Goal: Navigation & Orientation: Find specific page/section

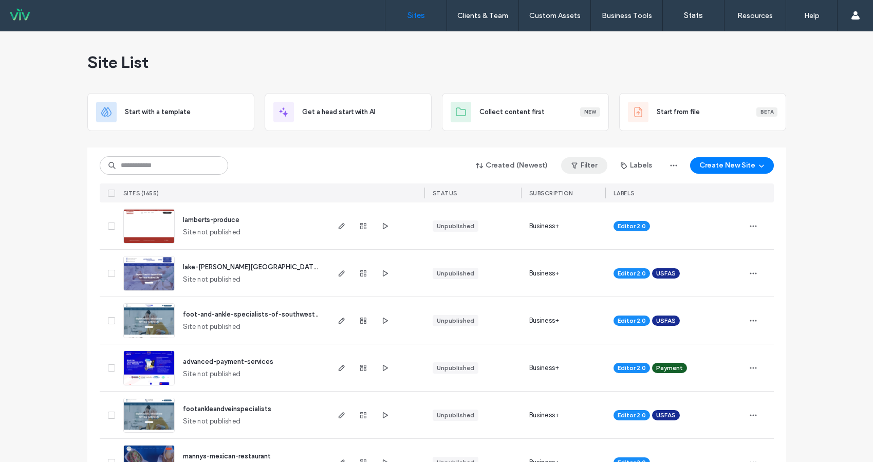
click at [580, 165] on button "Filter" at bounding box center [584, 165] width 46 height 16
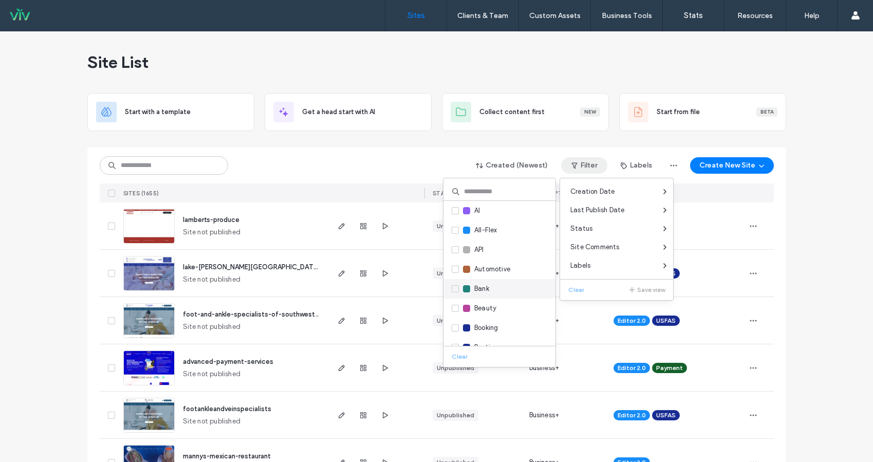
scroll to position [51, 0]
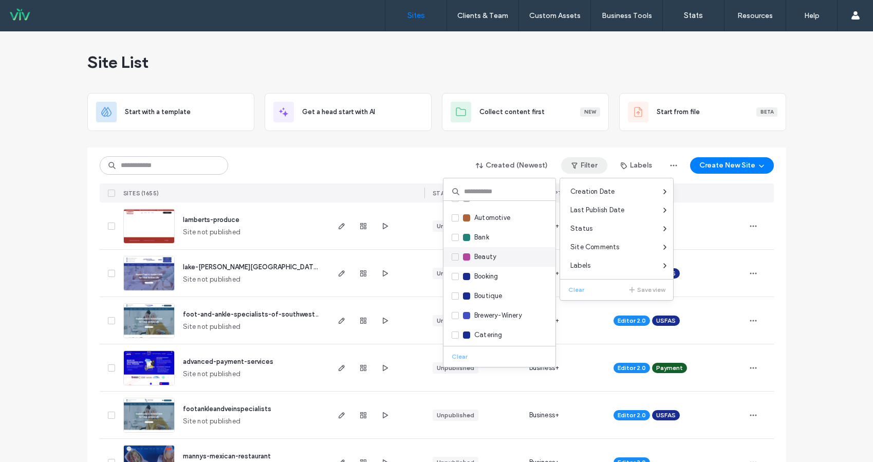
click at [454, 257] on icon at bounding box center [455, 256] width 4 height 3
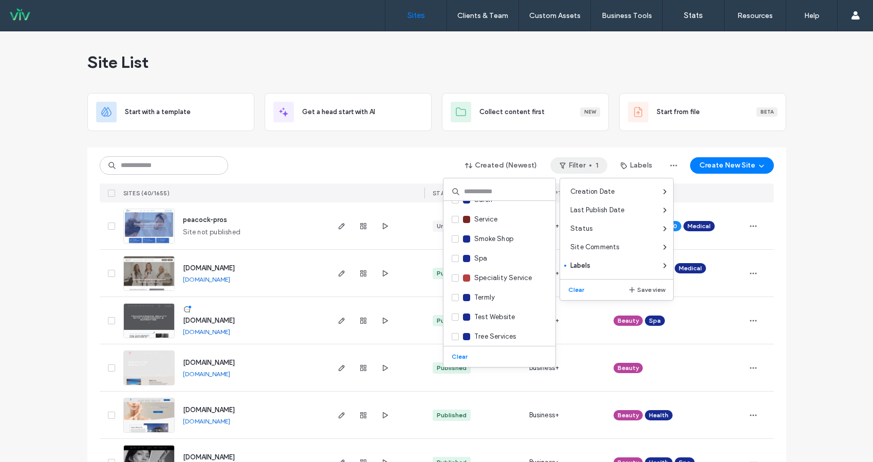
scroll to position [1363, 0]
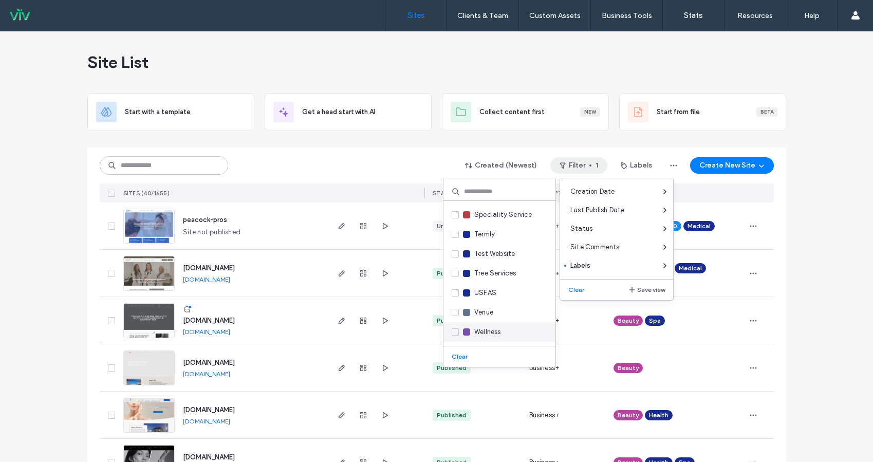
click at [455, 328] on span at bounding box center [455, 331] width 7 height 7
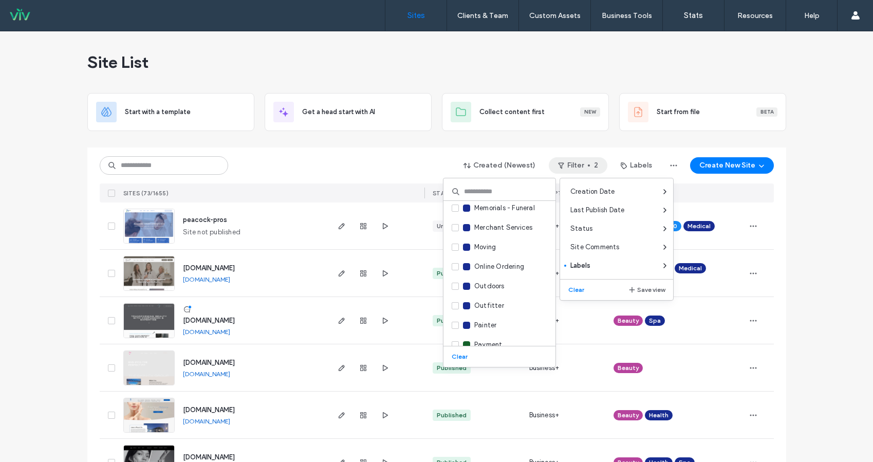
scroll to position [900, 0]
click at [426, 159] on div "Created (Newest) Filter 2 Labels Create New Site" at bounding box center [437, 166] width 674 height 20
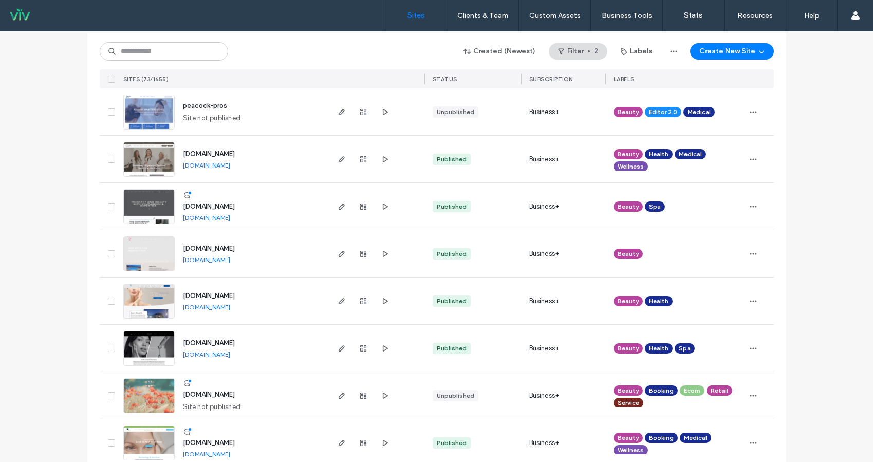
scroll to position [103, 0]
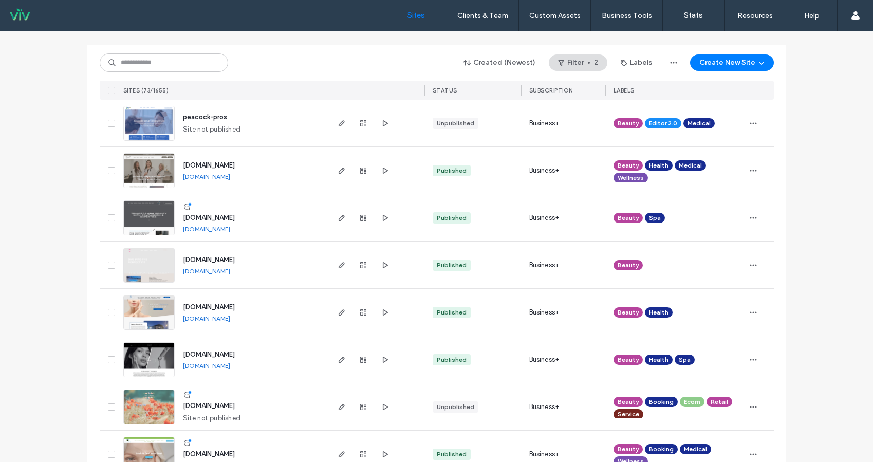
click at [221, 176] on link "www.evolutionky.com" at bounding box center [206, 177] width 47 height 8
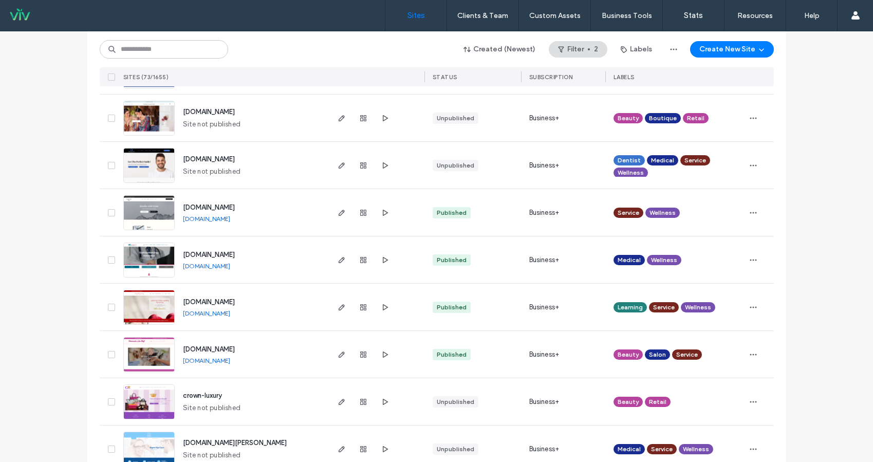
scroll to position [925, 0]
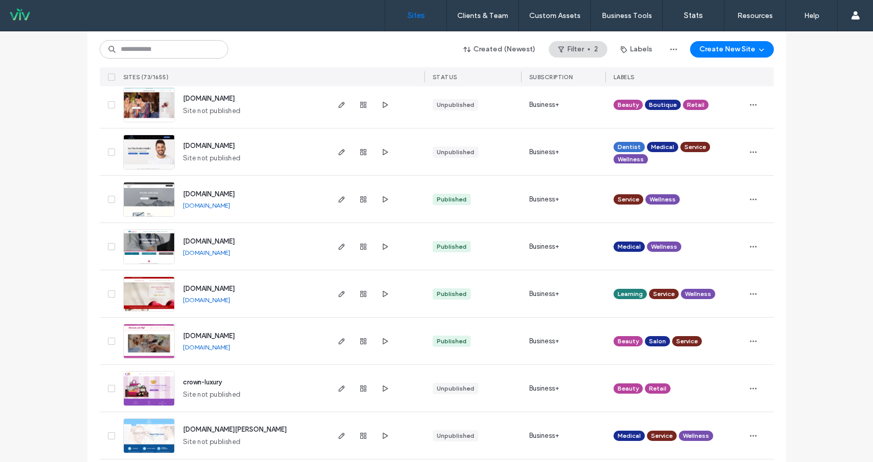
click at [230, 204] on link "www.breathewithdylan.com" at bounding box center [206, 205] width 47 height 8
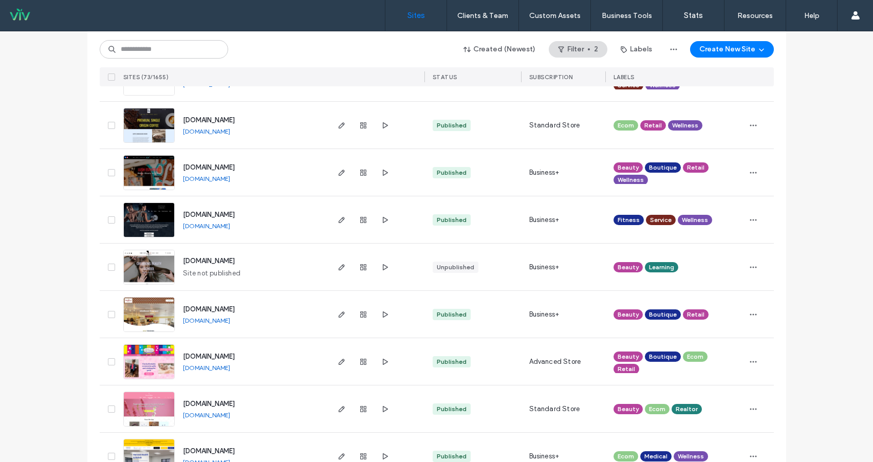
scroll to position [3204, 0]
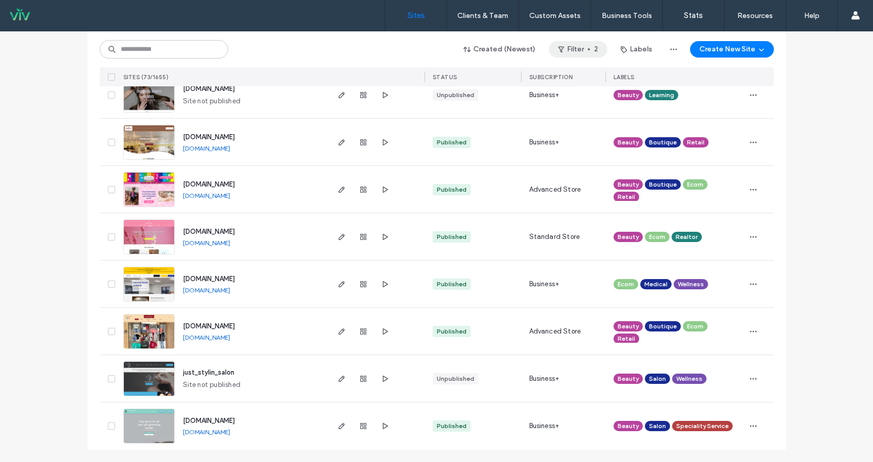
click at [594, 52] on button "Filter 2" at bounding box center [578, 49] width 59 height 16
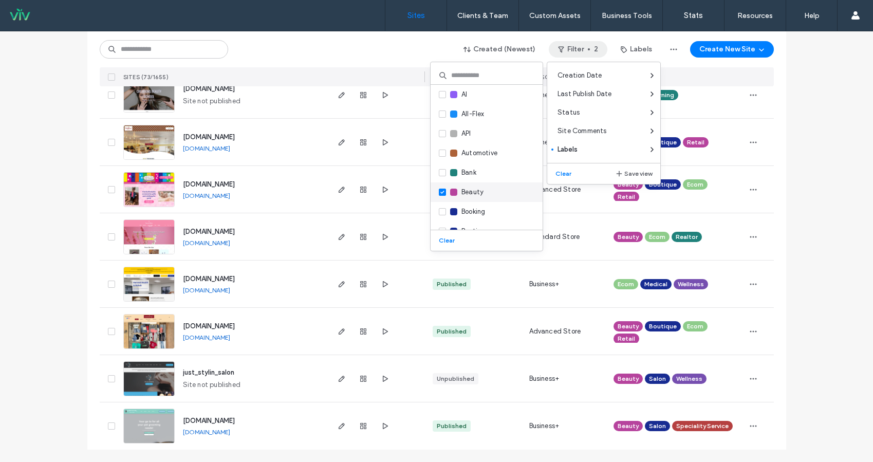
click at [444, 194] on span at bounding box center [442, 192] width 7 height 7
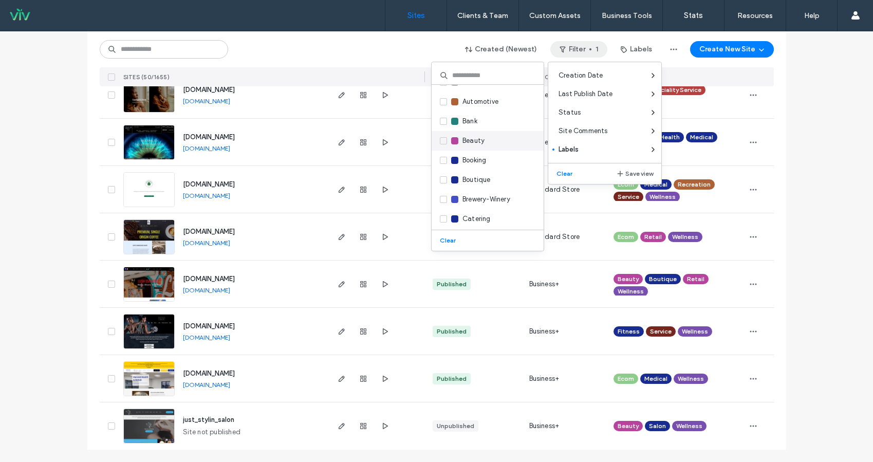
scroll to position [2116, 0]
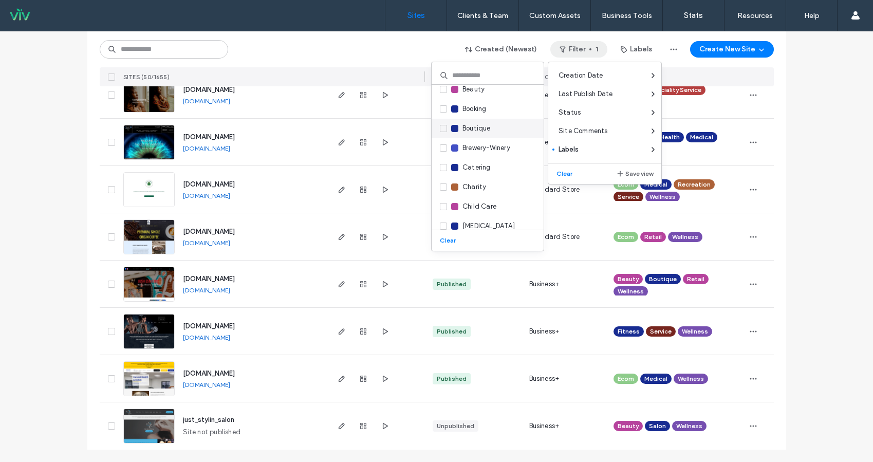
drag, startPoint x: 443, startPoint y: 130, endPoint x: 457, endPoint y: 132, distance: 14.5
click at [443, 130] on span at bounding box center [443, 128] width 7 height 7
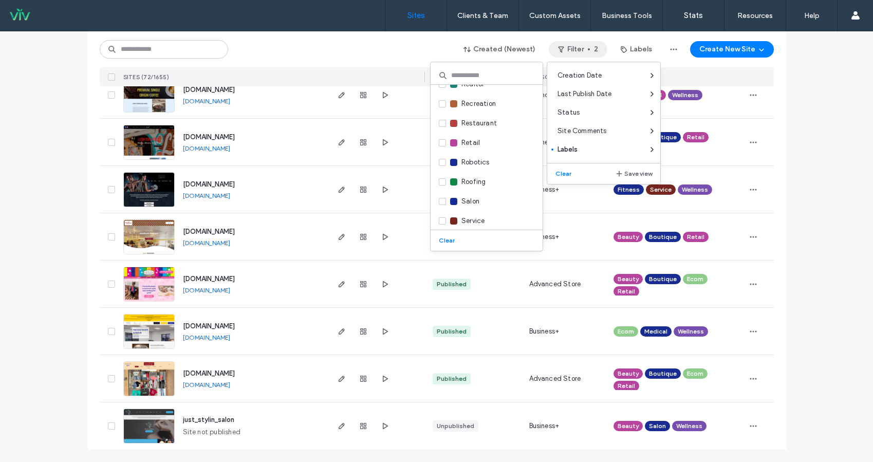
scroll to position [1233, 0]
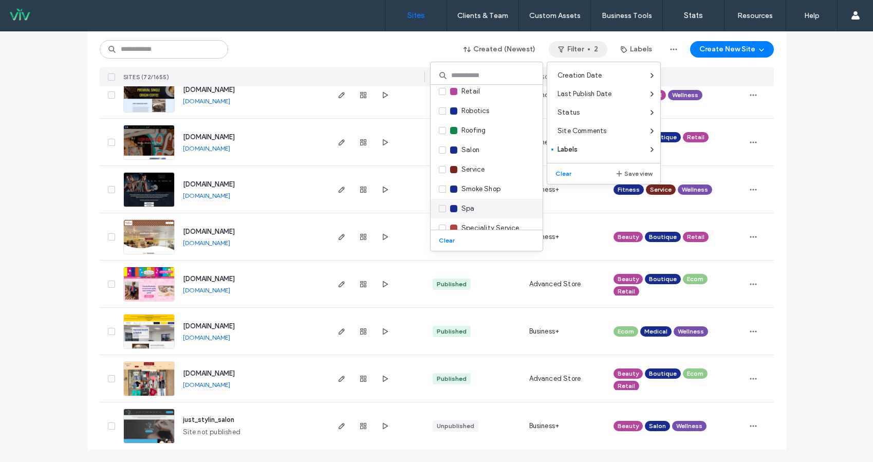
click at [442, 205] on span at bounding box center [442, 208] width 7 height 7
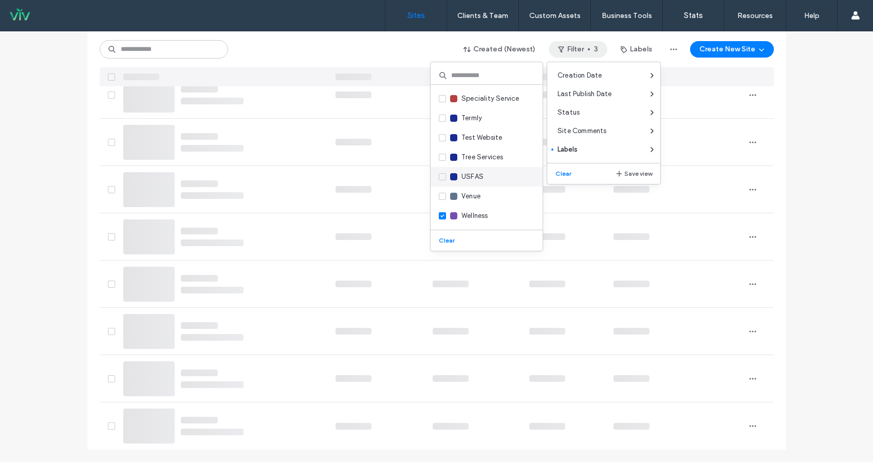
scroll to position [3323, 0]
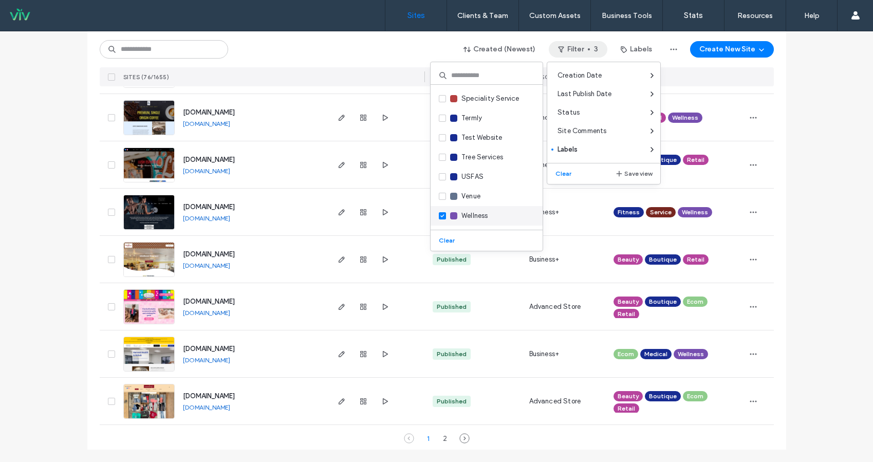
click at [444, 217] on span at bounding box center [442, 215] width 7 height 7
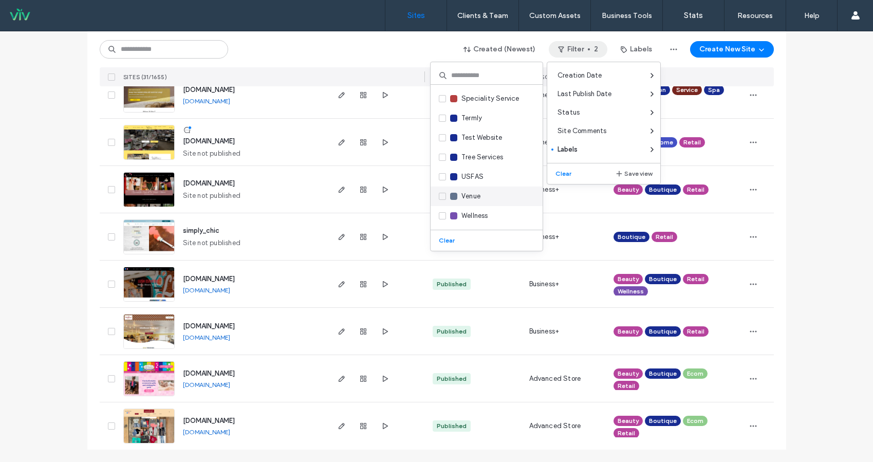
scroll to position [1218, 0]
click at [391, 51] on div "Created (Newest) Filter 2 Labels Create New Site" at bounding box center [437, 50] width 674 height 20
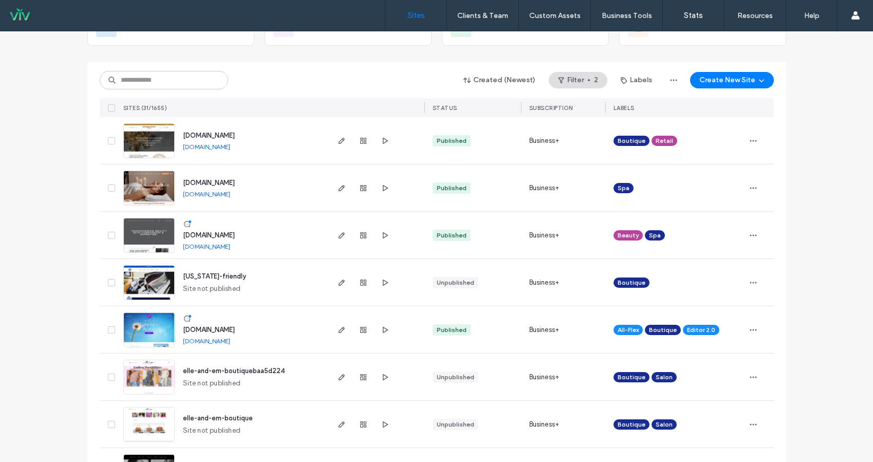
scroll to position [103, 0]
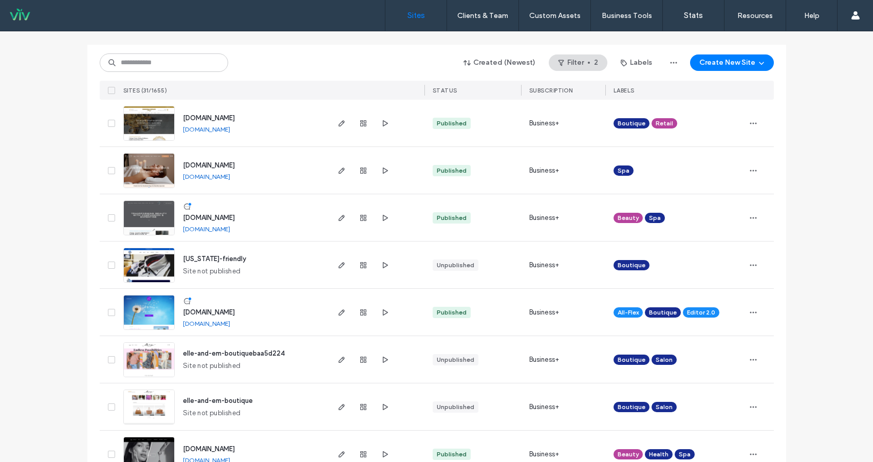
click at [227, 174] on link "www.skinandbodyempire.com" at bounding box center [206, 177] width 47 height 8
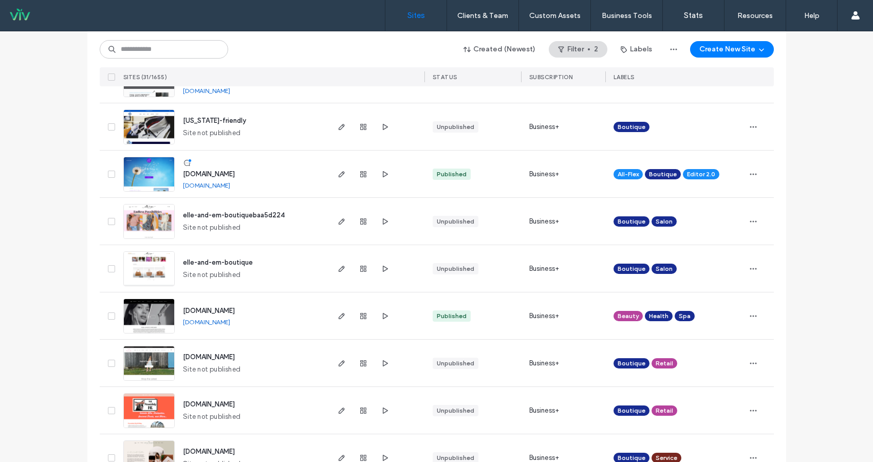
scroll to position [308, 0]
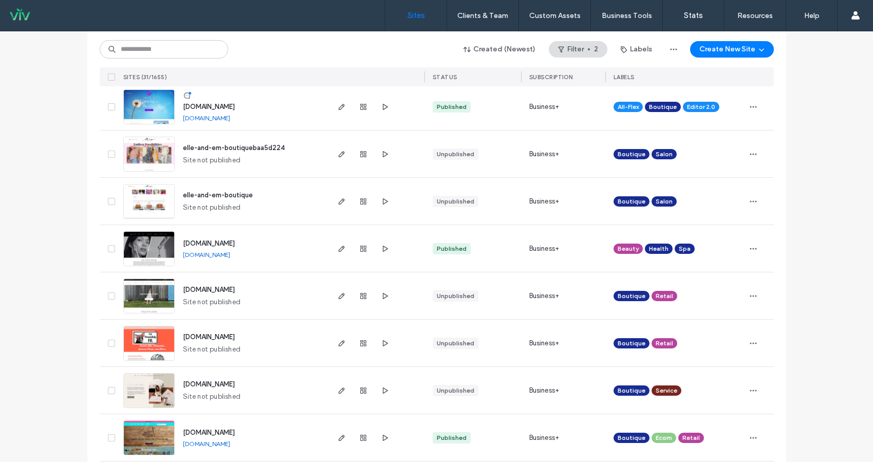
click at [230, 252] on link "www.middletownaesthetics.com" at bounding box center [206, 255] width 47 height 8
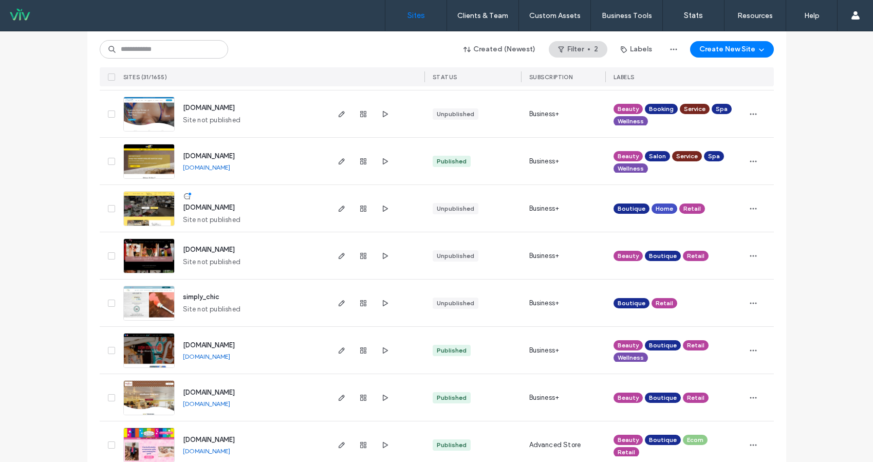
scroll to position [1182, 0]
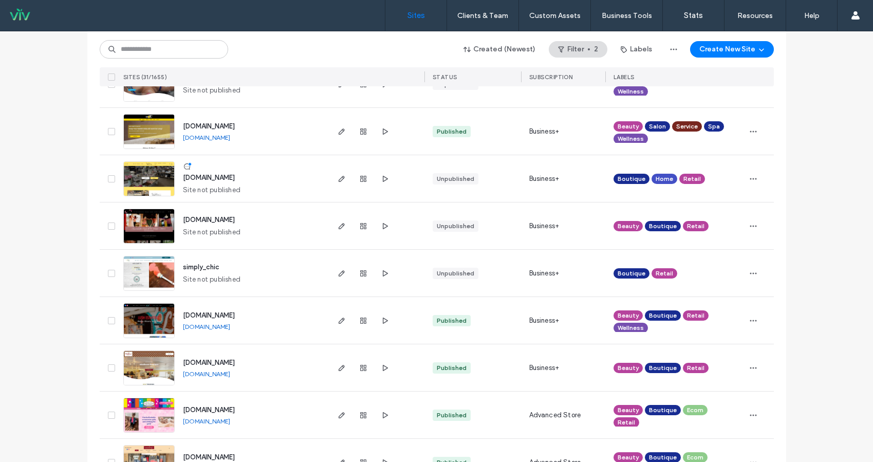
click at [230, 328] on link "www.lushesthetic.com" at bounding box center [206, 327] width 47 height 8
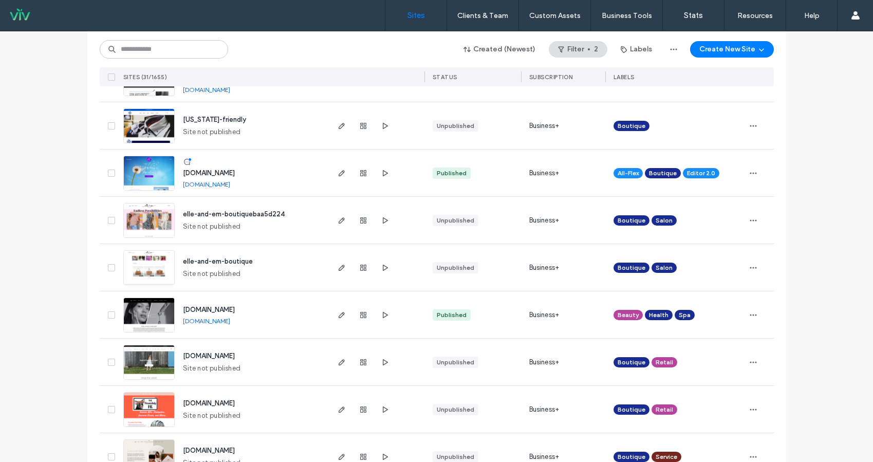
scroll to position [0, 0]
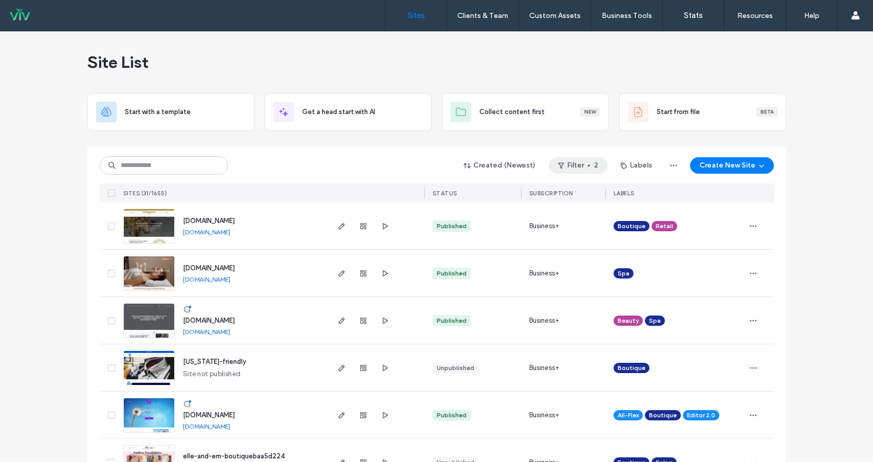
click at [593, 165] on button "Filter 2" at bounding box center [578, 165] width 59 height 16
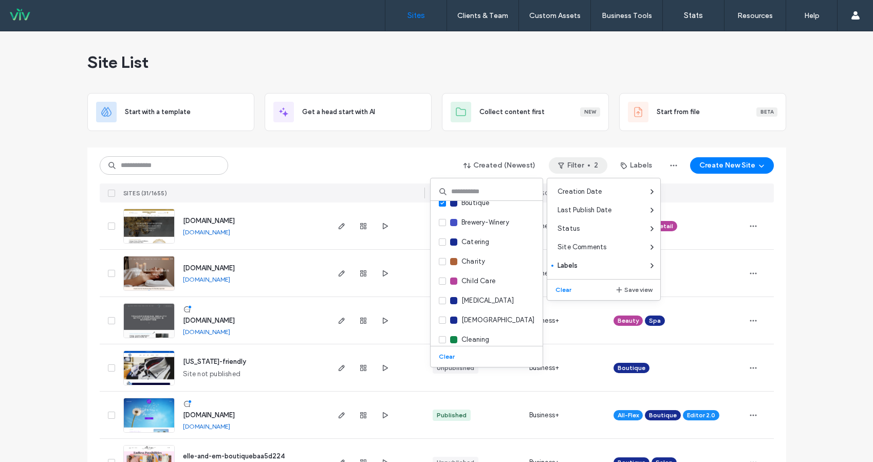
scroll to position [103, 0]
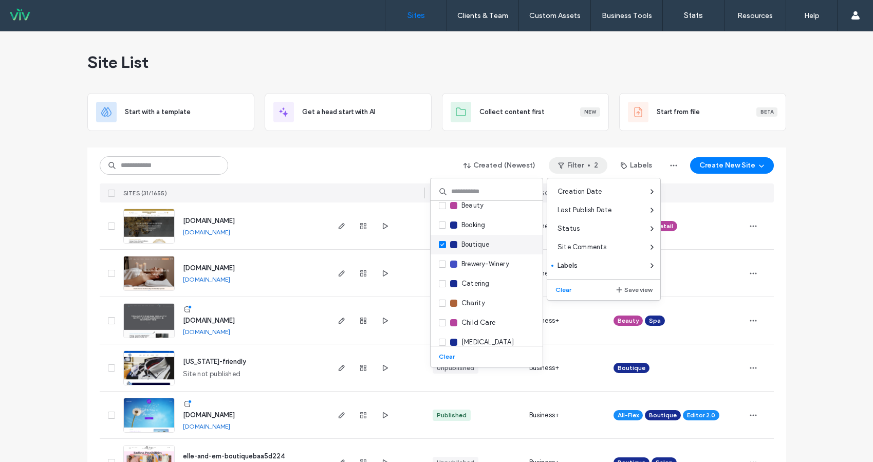
click at [444, 246] on icon at bounding box center [442, 244] width 4 height 3
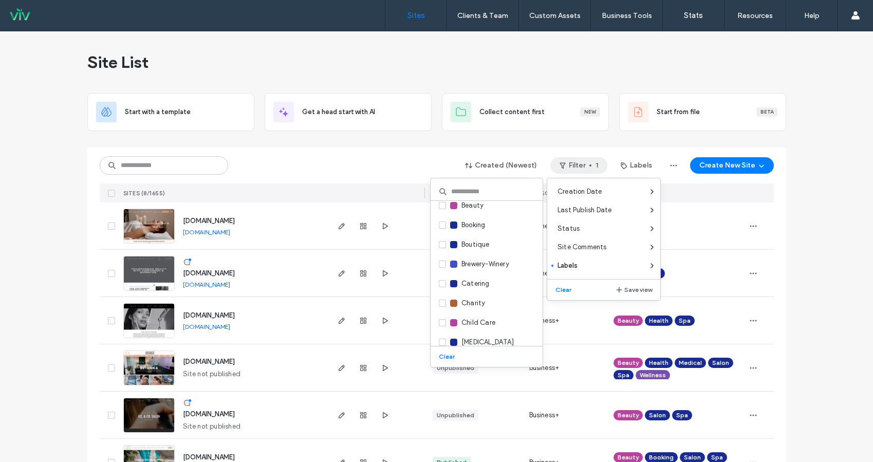
click at [379, 173] on div "Created (Newest) Filter 1 Labels Create New Site" at bounding box center [437, 166] width 674 height 20
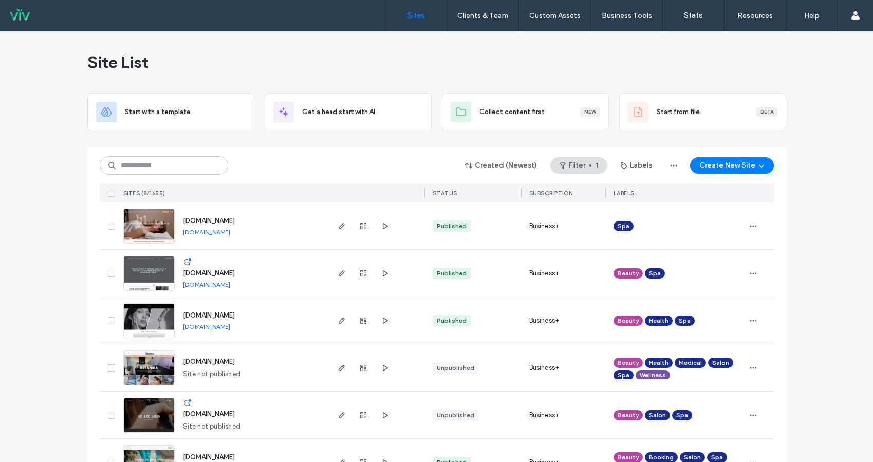
click at [228, 285] on link "www.juststylinsalon.com" at bounding box center [206, 285] width 47 height 8
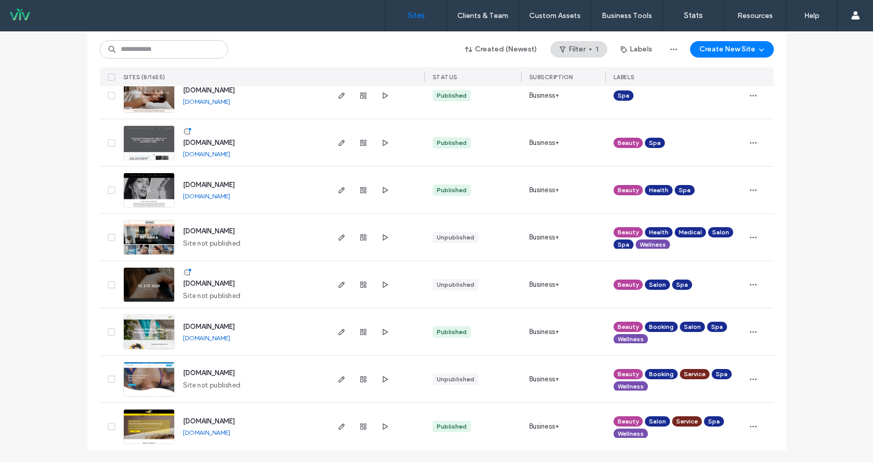
scroll to position [131, 0]
click at [216, 339] on link "www.spiritspallc.com" at bounding box center [206, 337] width 47 height 8
click at [224, 432] on link "www.salonttan.com" at bounding box center [206, 432] width 47 height 8
